Goal: Transaction & Acquisition: Purchase product/service

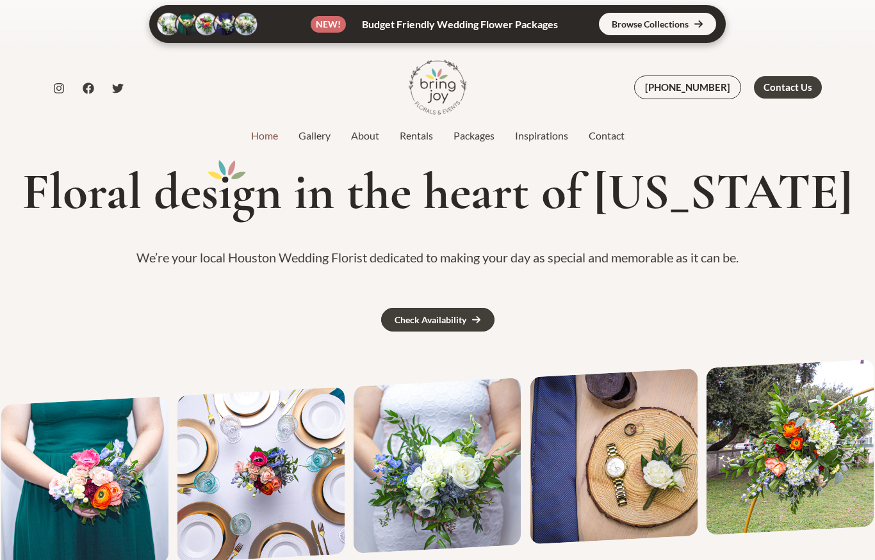
click at [460, 318] on div "Check Availability" at bounding box center [431, 320] width 72 height 9
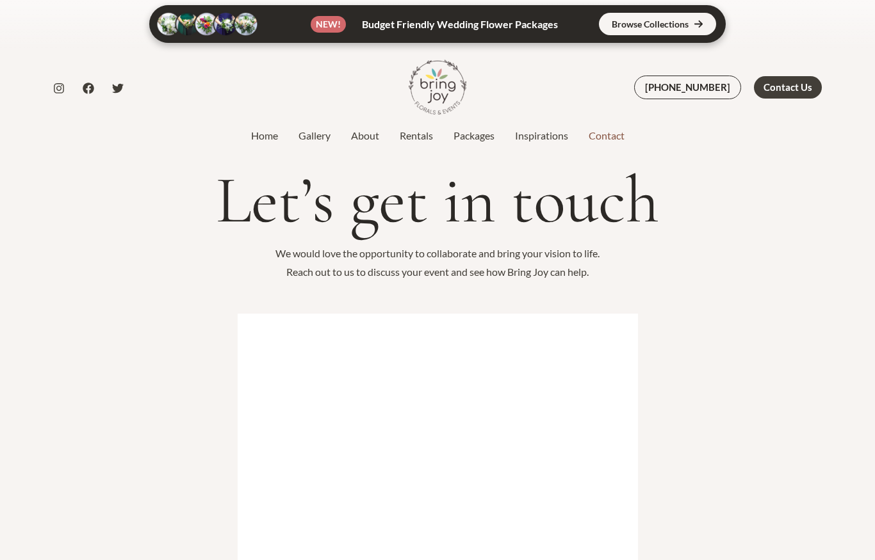
click at [307, 123] on div at bounding box center [263, 87] width 266 height 78
click at [310, 142] on link "Gallery" at bounding box center [314, 135] width 53 height 15
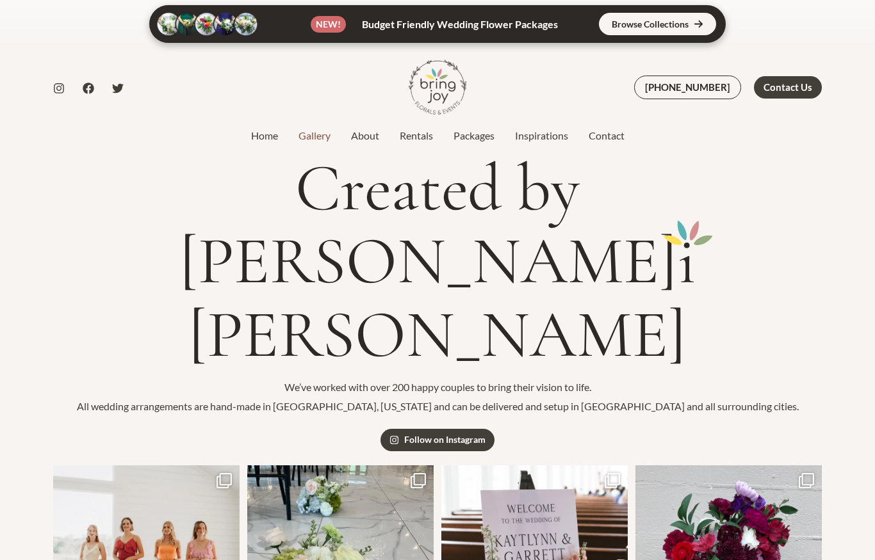
click at [480, 153] on div "Created by Br i ng Joy We’ve worked with over 200 happy couples to bring their …" at bounding box center [437, 302] width 769 height 300
click at [479, 120] on div at bounding box center [553, 87] width 149 height 78
click at [480, 141] on link "Packages" at bounding box center [473, 135] width 61 height 15
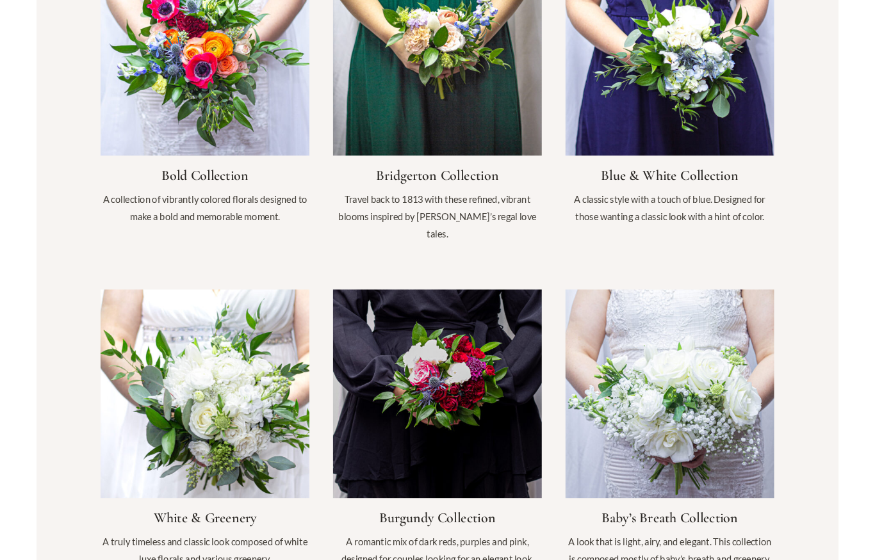
scroll to position [1139, 0]
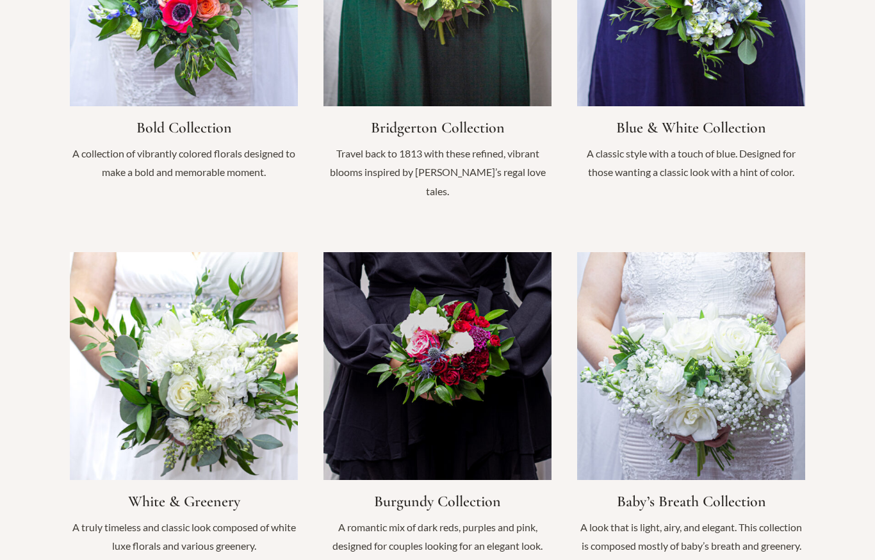
click at [189, 487] on link "Infobox Link" at bounding box center [184, 410] width 228 height 316
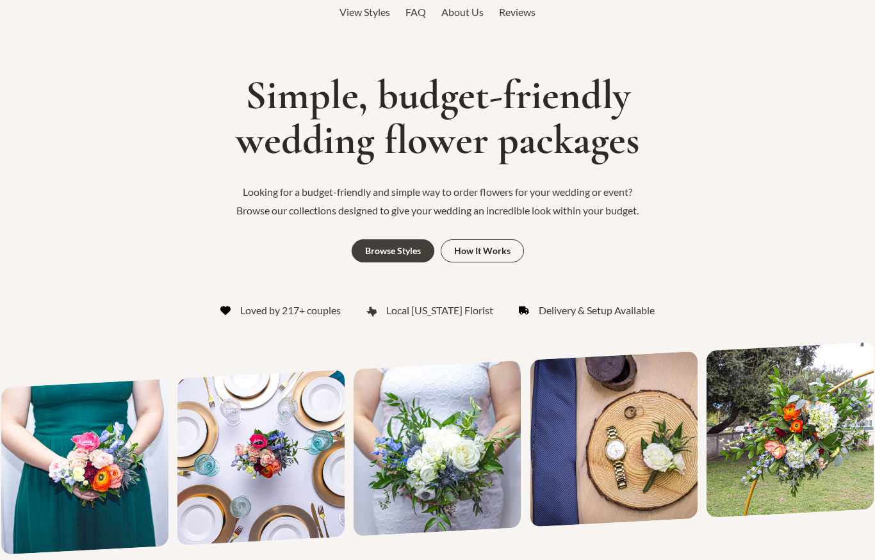
scroll to position [0, 0]
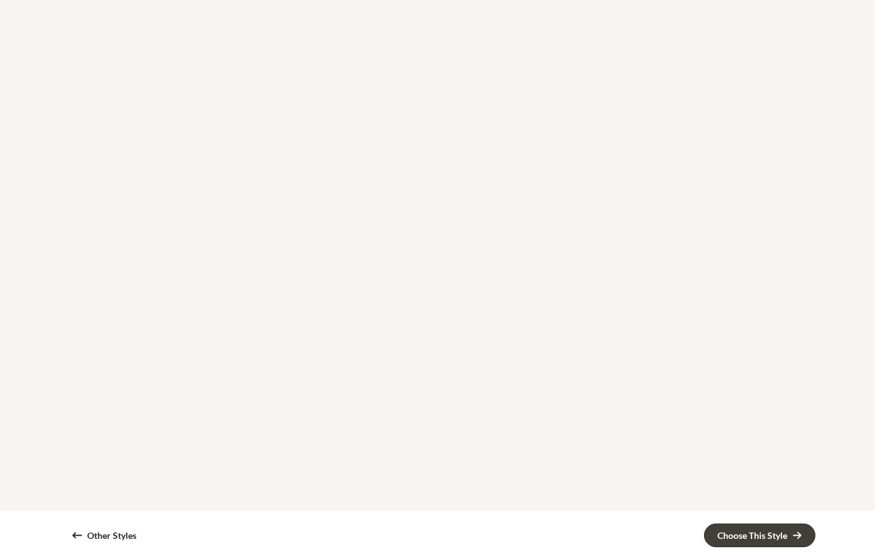
scroll to position [1380, 0]
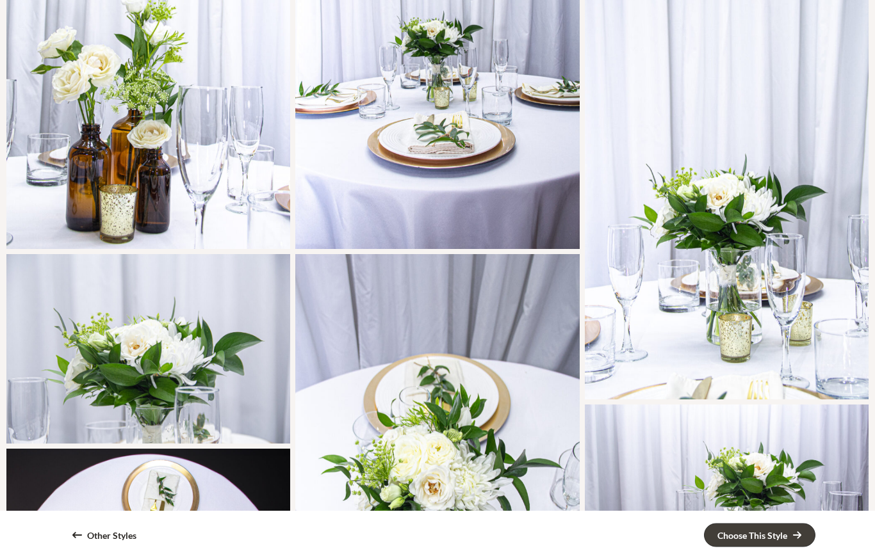
click at [442, 457] on div "Bridal Bouquet reused as centerpiece" at bounding box center [437, 468] width 284 height 426
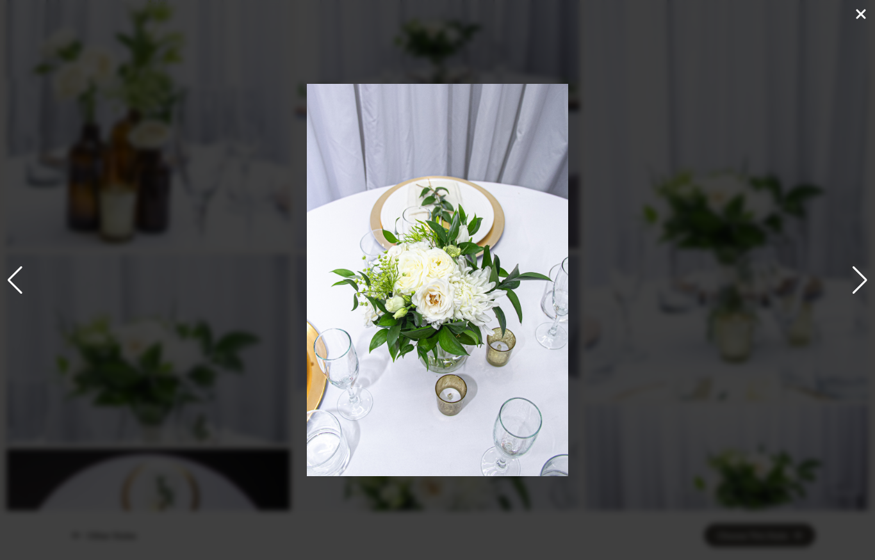
click at [842, 276] on div "13 / 19" at bounding box center [437, 280] width 875 height 560
click at [826, 302] on div "13 / 19" at bounding box center [437, 280] width 875 height 560
click at [823, 293] on div "13 / 19" at bounding box center [437, 280] width 875 height 560
click at [867, 14] on icon at bounding box center [860, 13] width 15 height 15
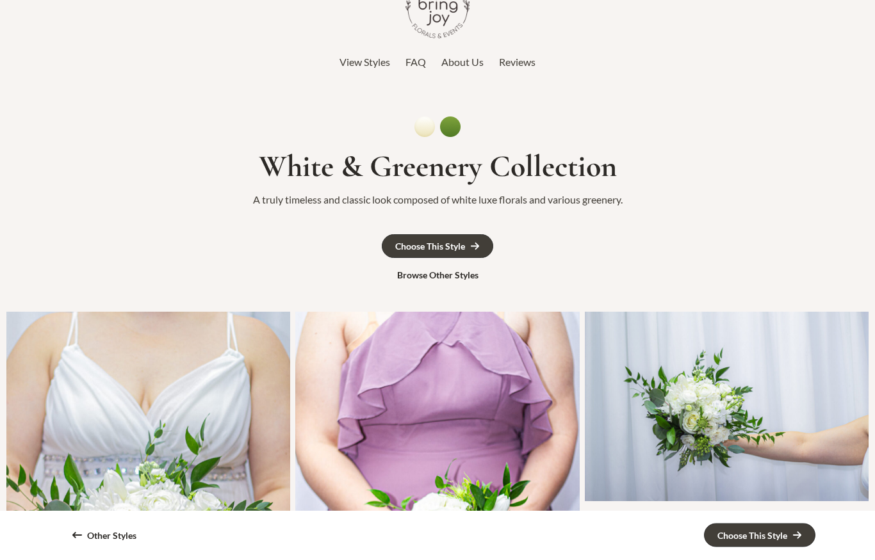
scroll to position [0, 0]
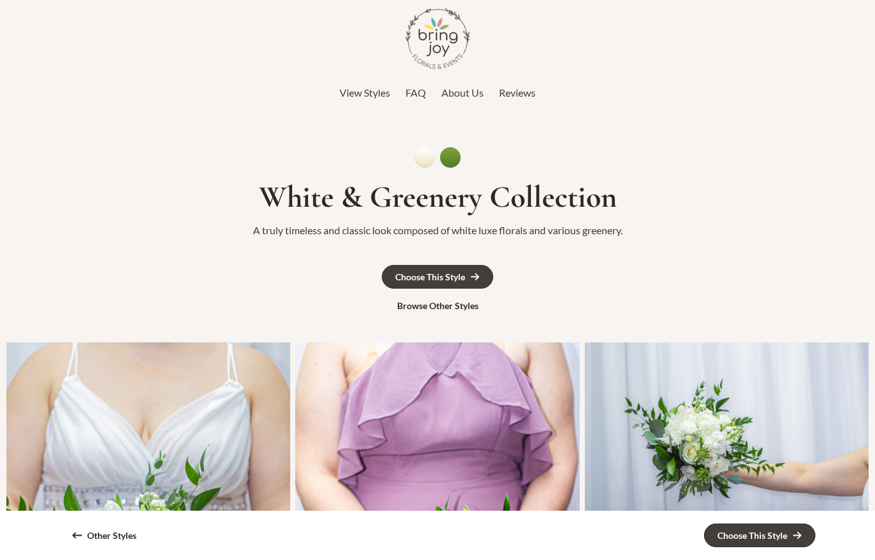
click at [727, 446] on div "Bridal Bouquet" at bounding box center [727, 438] width 284 height 190
